Goal: Check status: Check status

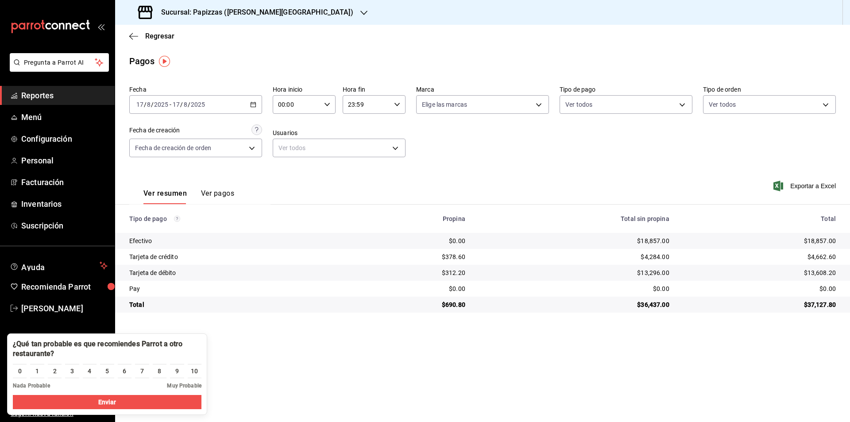
click at [256, 108] on div "[DATE] [DATE] - [DATE] [DATE]" at bounding box center [195, 104] width 133 height 19
click at [174, 229] on span "Rango de fechas" at bounding box center [171, 230] width 69 height 9
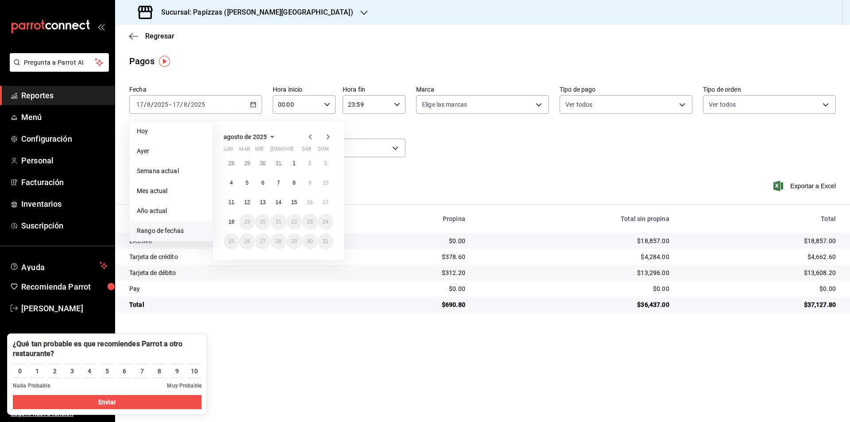
click at [307, 136] on icon "button" at bounding box center [310, 137] width 11 height 11
click at [311, 139] on icon "button" at bounding box center [310, 136] width 3 height 5
click at [267, 207] on button "11" at bounding box center [263, 202] width 16 height 16
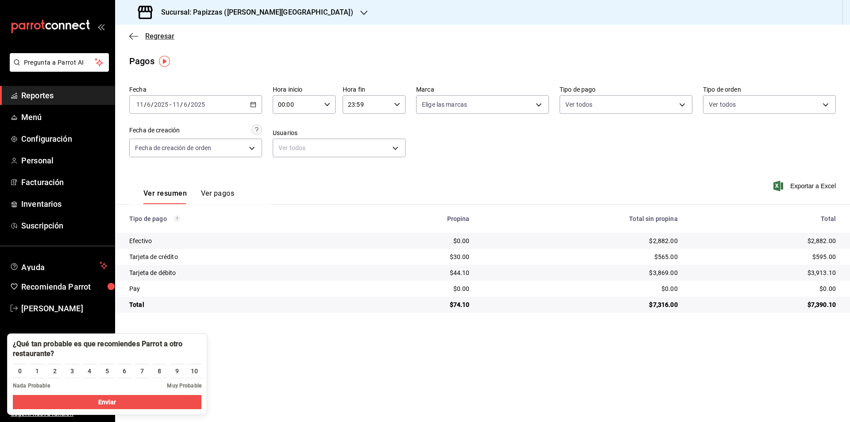
click at [142, 36] on span "Regresar" at bounding box center [151, 36] width 45 height 8
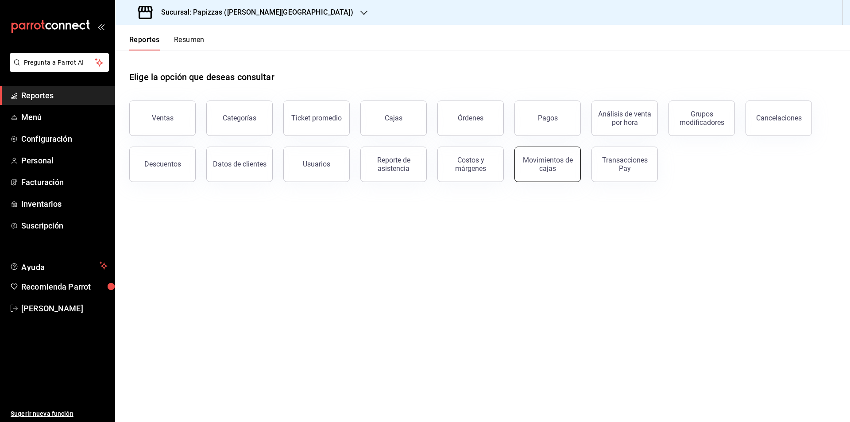
click at [548, 166] on div "Movimientos de cajas" at bounding box center [547, 164] width 55 height 17
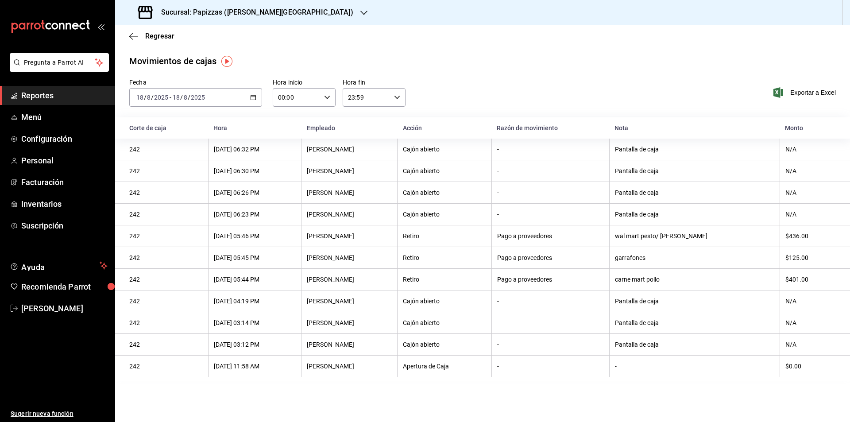
click at [252, 98] on icon "button" at bounding box center [253, 97] width 6 height 6
click at [213, 104] on div "[DATE] [DATE] - [DATE] [DATE]" at bounding box center [195, 97] width 133 height 19
click at [178, 223] on span "Rango de fechas" at bounding box center [171, 223] width 69 height 9
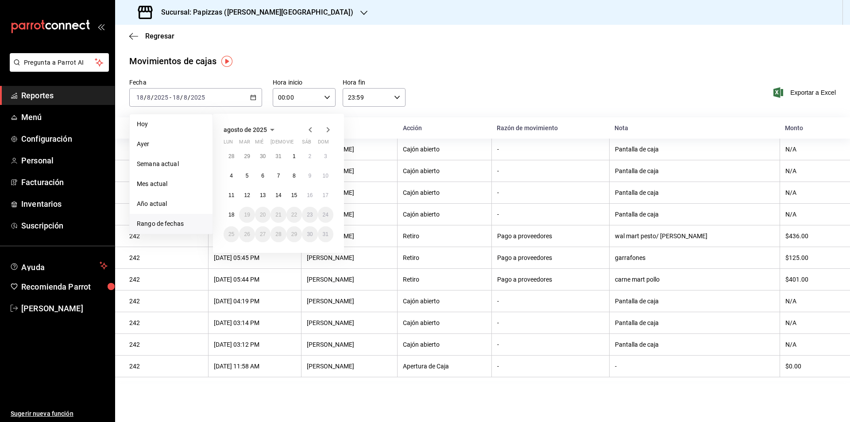
click at [312, 130] on icon "button" at bounding box center [310, 129] width 11 height 11
click at [261, 199] on button "11" at bounding box center [263, 195] width 16 height 16
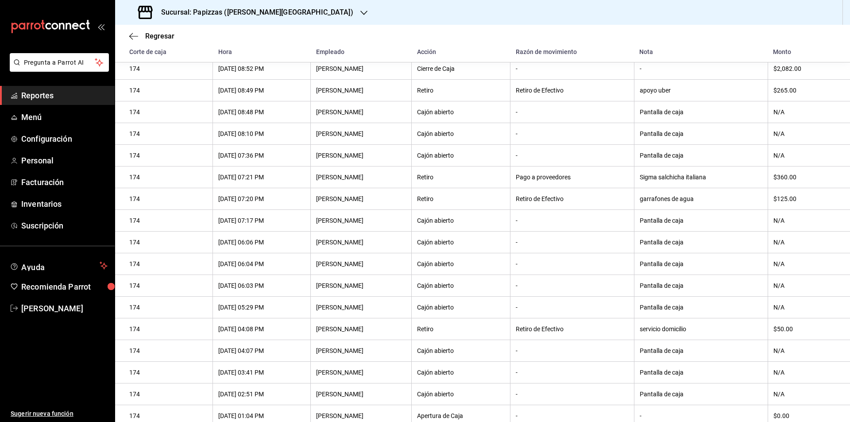
scroll to position [113, 0]
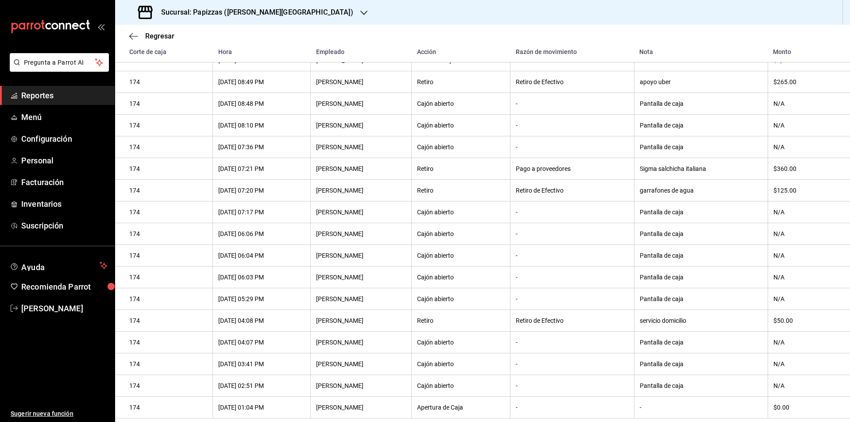
click at [610, 144] on div "-" at bounding box center [572, 147] width 113 height 7
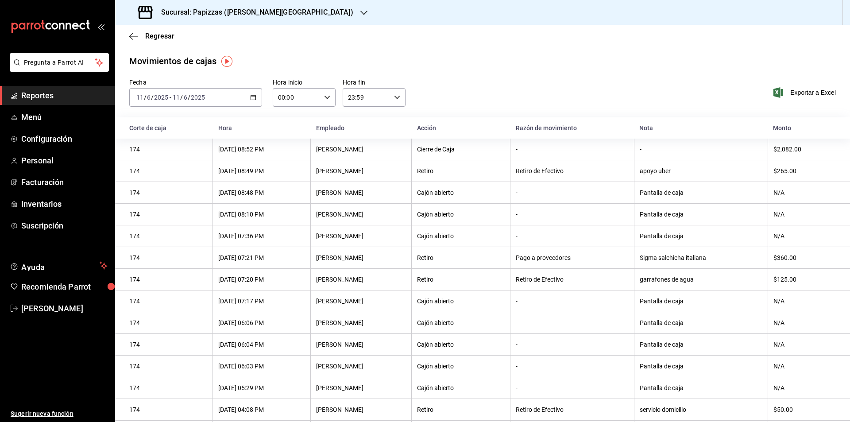
click at [256, 95] on div "[DATE] [DATE] - [DATE] [DATE]" at bounding box center [195, 97] width 133 height 19
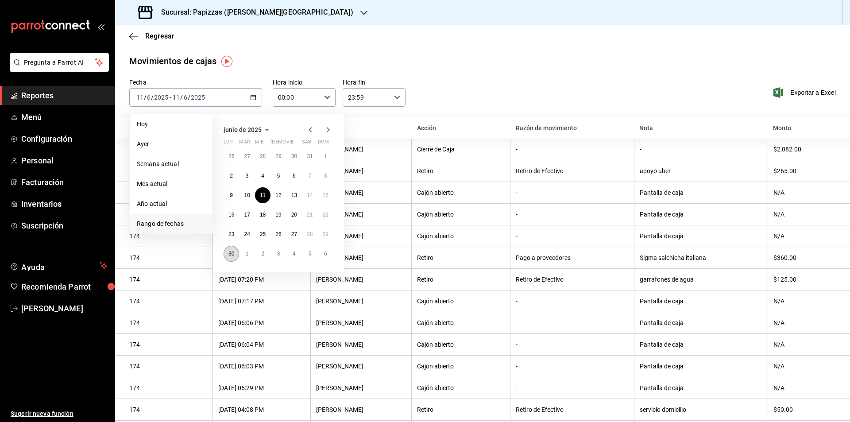
click at [233, 255] on abbr "30" at bounding box center [232, 254] width 6 height 6
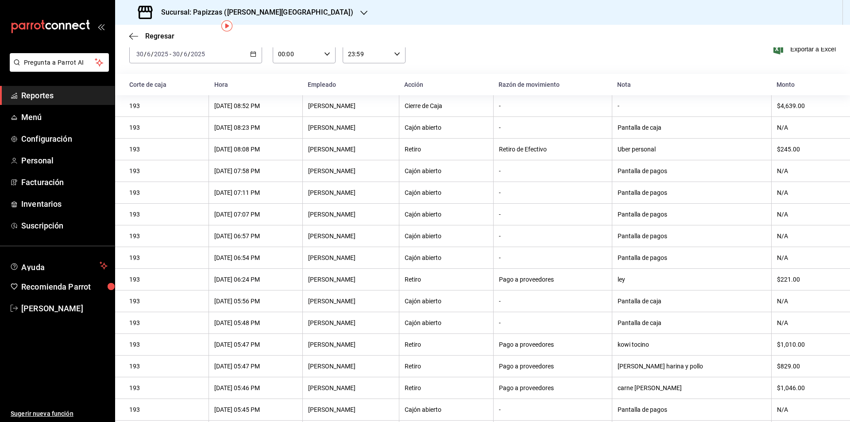
scroll to position [35, 0]
